Goal: Transaction & Acquisition: Purchase product/service

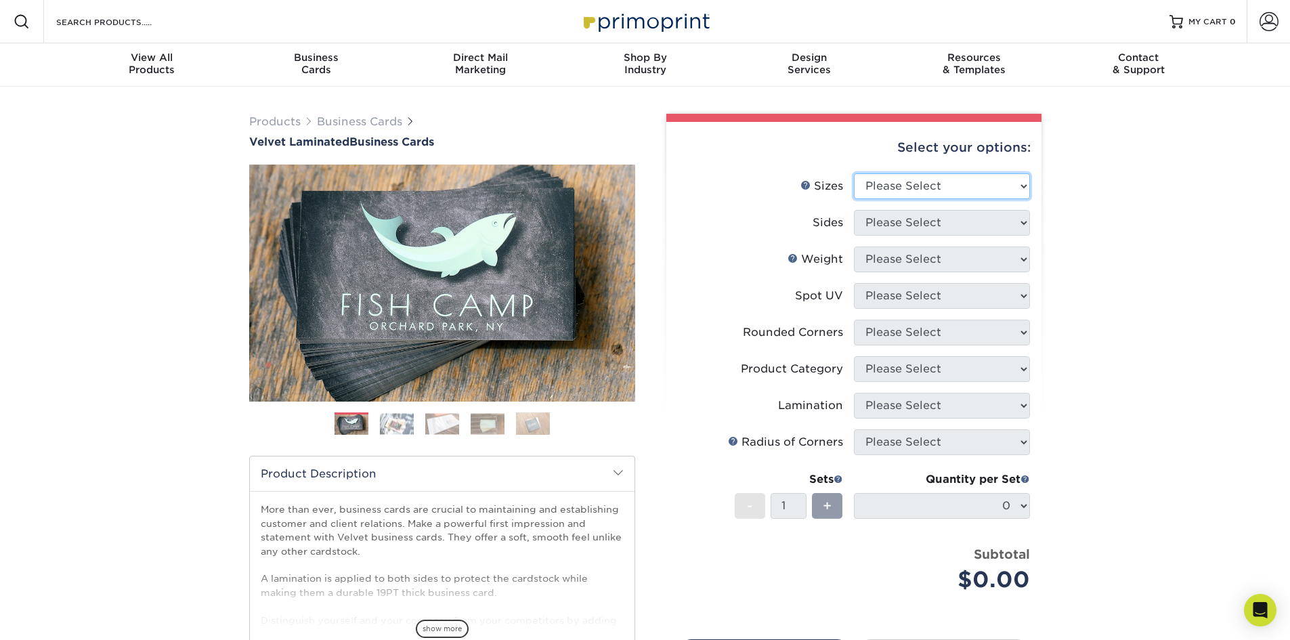
click at [1023, 190] on select "Please Select 1.5" x 3.5" - Mini 1.75" x 3.5" - Mini 2" x 2" - Square 2" x 3" -…" at bounding box center [942, 186] width 176 height 26
select select "2.00x3.50"
click at [854, 173] on select "Please Select 1.5" x 3.5" - Mini 1.75" x 3.5" - Mini 2" x 2" - Square 2" x 3" -…" at bounding box center [942, 186] width 176 height 26
click at [1013, 224] on select "Please Select Print Both Sides Print Front Only" at bounding box center [942, 223] width 176 height 26
select select "13abbda7-1d64-4f25-8bb2-c179b224825d"
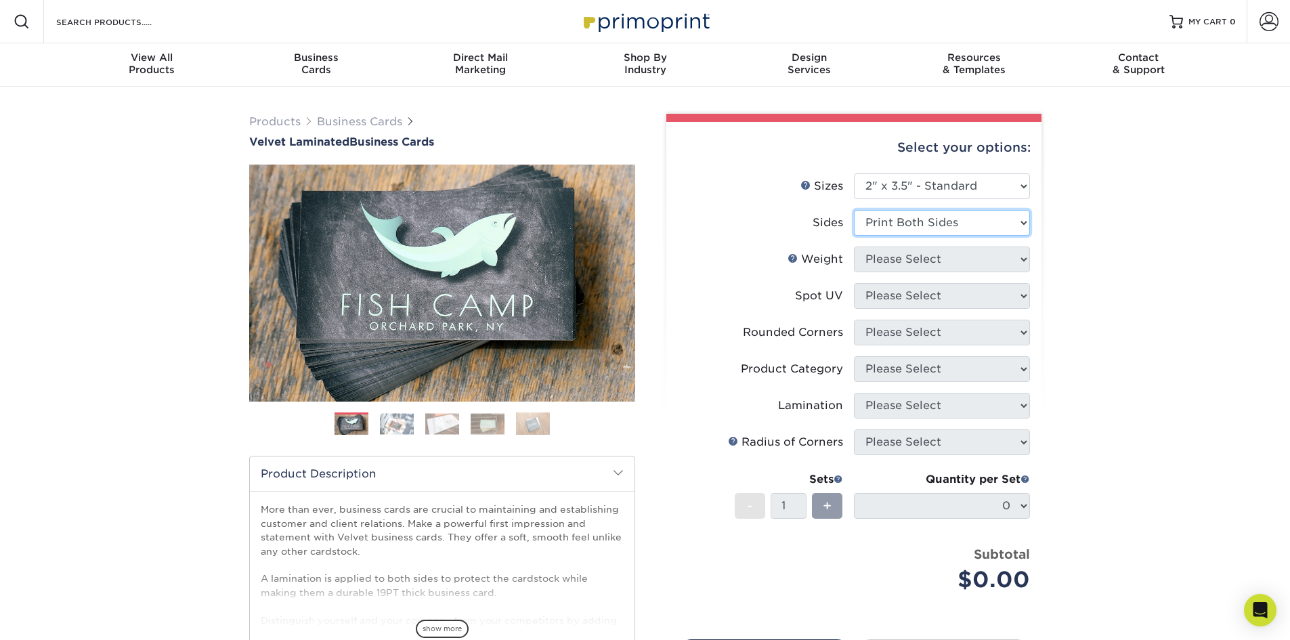
click at [854, 210] on select "Please Select Print Both Sides Print Front Only" at bounding box center [942, 223] width 176 height 26
click at [1016, 257] on select "Please Select 16PT" at bounding box center [942, 259] width 176 height 26
click at [1077, 260] on div "Products Business Cards Velvet Laminated Business Cards Previous Next" at bounding box center [645, 448] width 1290 height 723
click at [1019, 190] on select "Please Select 1.5" x 3.5" - Mini 1.75" x 3.5" - Mini 2" x 2" - Square 2" x 3" -…" at bounding box center [942, 186] width 176 height 26
select select "2.00x3.50"
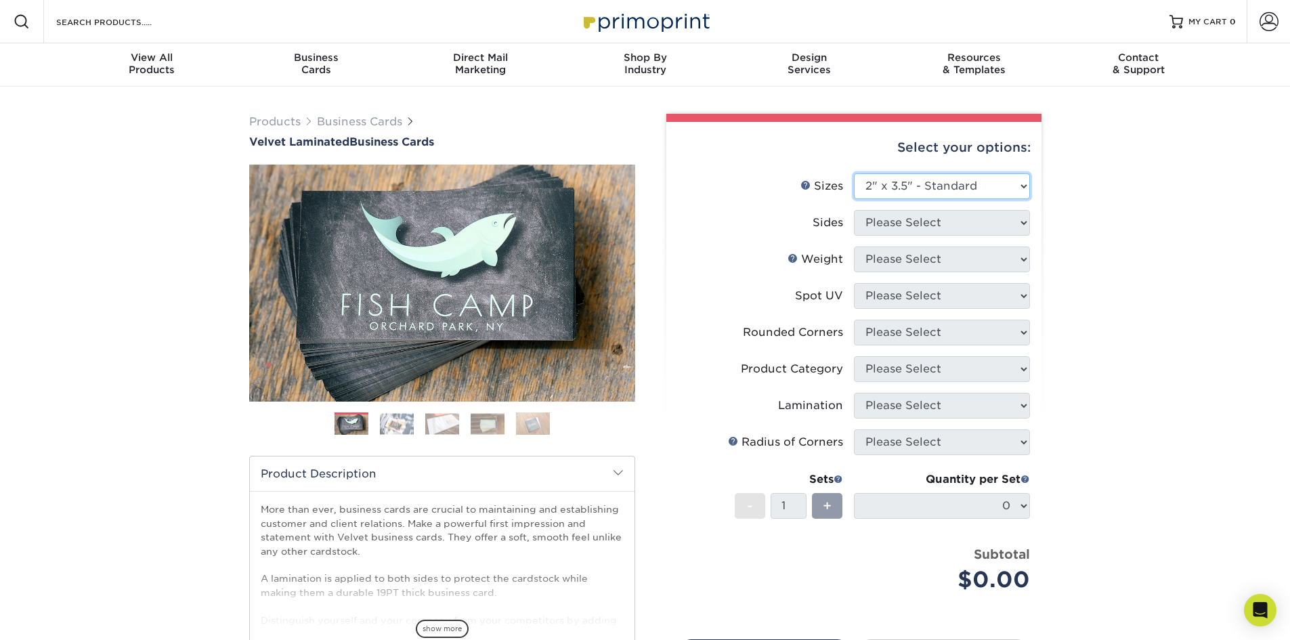
click at [854, 173] on select "Please Select 1.5" x 3.5" - Mini 1.75" x 3.5" - Mini 2" x 2" - Square 2" x 3" -…" at bounding box center [942, 186] width 176 height 26
click at [1001, 225] on select "Please Select Print Both Sides Print Front Only" at bounding box center [942, 223] width 176 height 26
select select "13abbda7-1d64-4f25-8bb2-c179b224825d"
click at [854, 210] on select "Please Select Print Both Sides Print Front Only" at bounding box center [942, 223] width 176 height 26
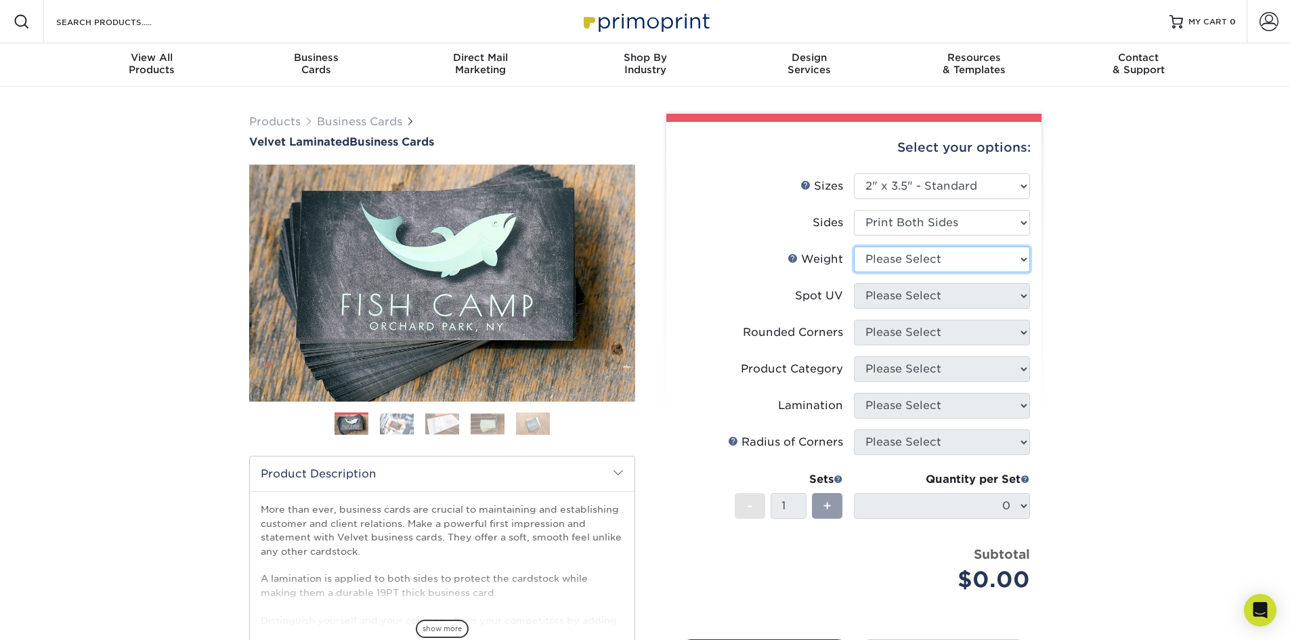
click at [996, 265] on select "Please Select 16PT" at bounding box center [942, 259] width 176 height 26
select select "16PT"
click at [854, 246] on select "Please Select 16PT" at bounding box center [942, 259] width 176 height 26
